Goal: Task Accomplishment & Management: Manage account settings

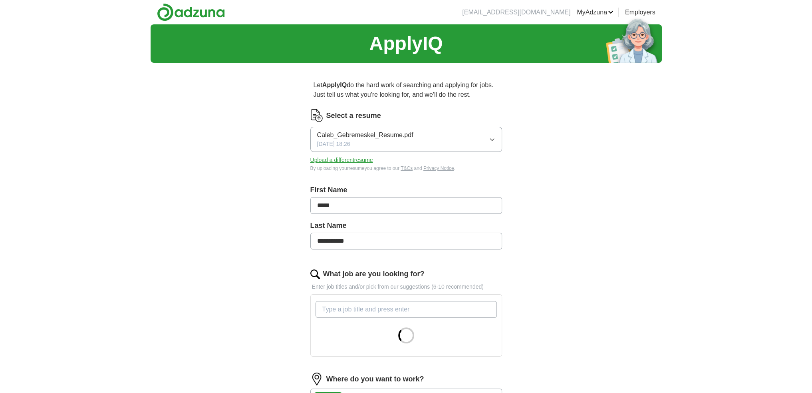
click at [484, 143] on button "Caleb_Gebremeskel_Resume.pdf [DATE] 18:26" at bounding box center [407, 139] width 192 height 25
click at [479, 141] on button "Caleb_Gebremeskel_Resume.pdf [DATE] 18:26" at bounding box center [407, 139] width 192 height 25
click at [601, 12] on link "MyAdzuna" at bounding box center [595, 13] width 37 height 10
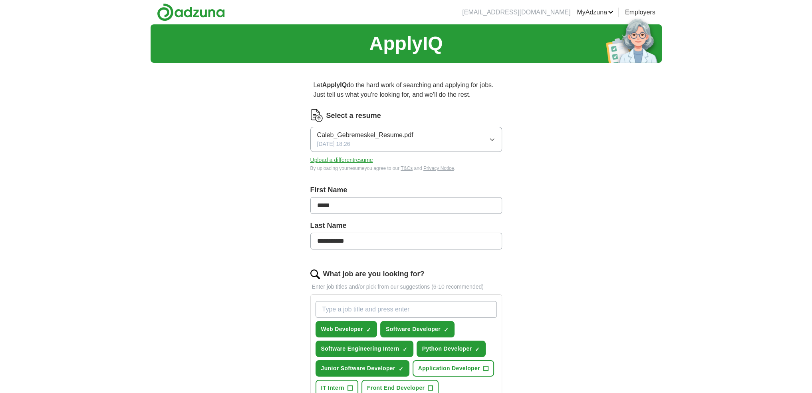
click at [0, 0] on link "ApplyIQ" at bounding box center [0, 0] width 0 height 0
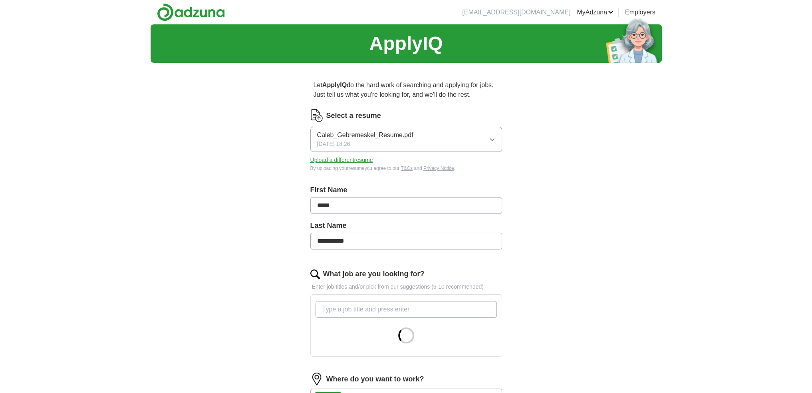
click at [374, 137] on span "Caleb_Gebremeskel_Resume.pdf" at bounding box center [365, 135] width 96 height 10
click at [402, 127] on button "Caleb_Gebremeskel_Resume.pdf [DATE] 18:26" at bounding box center [407, 139] width 192 height 25
click at [363, 161] on button "Upload a different resume" at bounding box center [342, 160] width 63 height 8
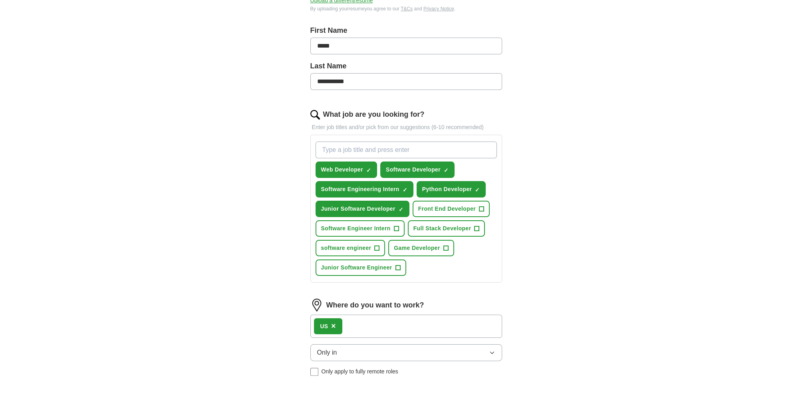
scroll to position [160, 0]
click at [468, 224] on span "Full Stack Developer" at bounding box center [443, 228] width 58 height 8
click at [471, 205] on span "Front End Developer" at bounding box center [447, 208] width 58 height 8
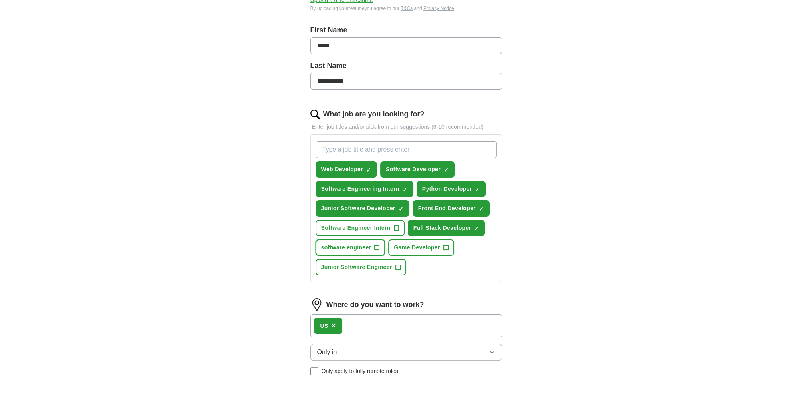
click at [375, 246] on span "+" at bounding box center [377, 248] width 5 height 6
click at [378, 263] on span "Junior Software Engineer" at bounding box center [356, 267] width 71 height 8
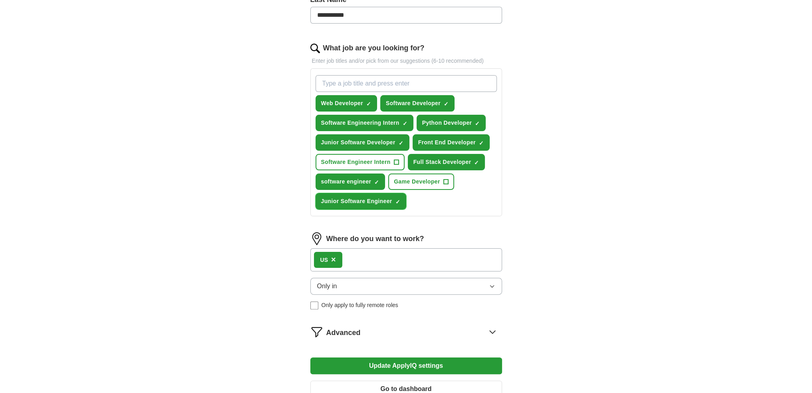
scroll to position [320, 0]
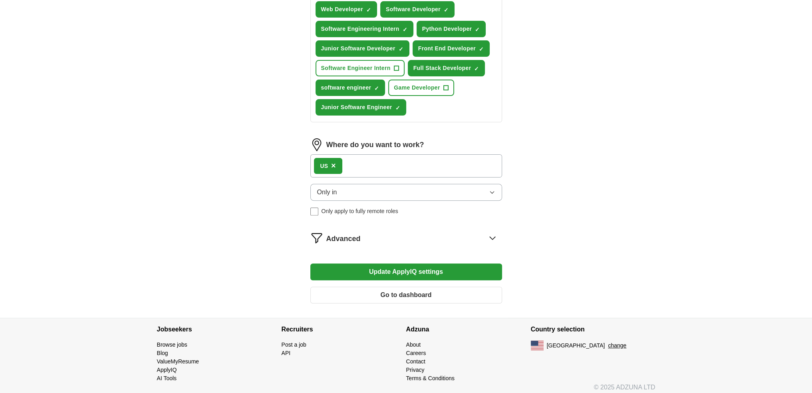
click at [387, 233] on div "Advanced" at bounding box center [415, 237] width 176 height 13
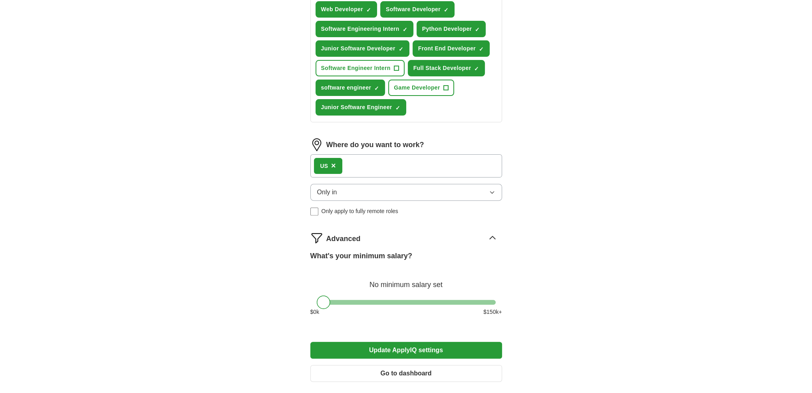
click at [388, 232] on div "Advanced" at bounding box center [415, 237] width 176 height 13
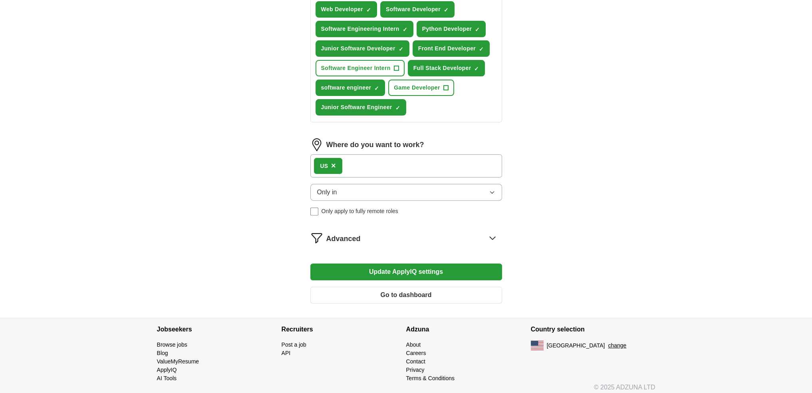
click at [410, 269] on button "Update ApplyIQ settings" at bounding box center [407, 271] width 192 height 17
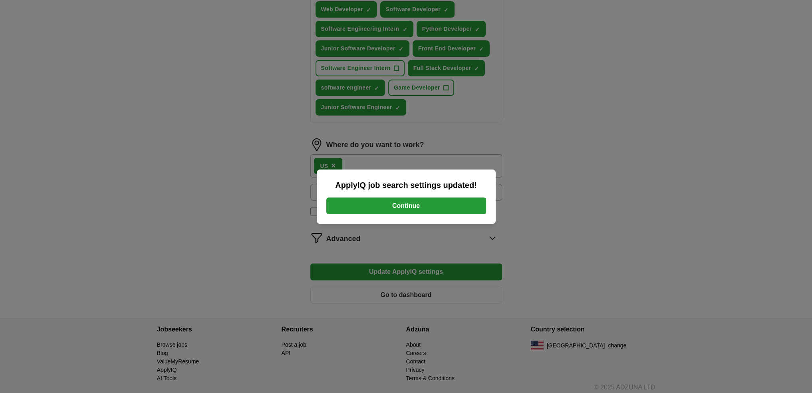
click at [383, 203] on button "Continue" at bounding box center [407, 205] width 160 height 17
